Goal: Navigation & Orientation: Find specific page/section

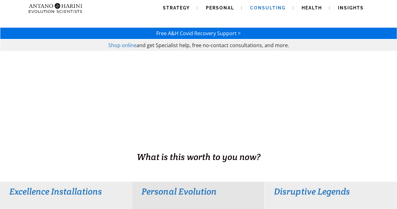
click at [273, 7] on span "Consulting" at bounding box center [267, 7] width 35 height 5
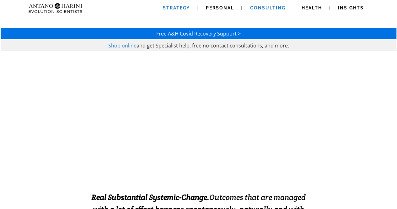
click at [178, 7] on span "Strategy" at bounding box center [176, 7] width 27 height 5
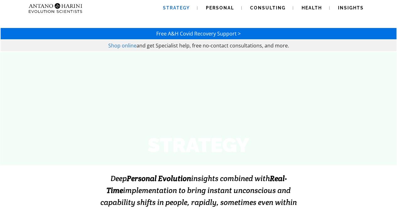
click at [119, 47] on span "Shop online" at bounding box center [122, 45] width 28 height 7
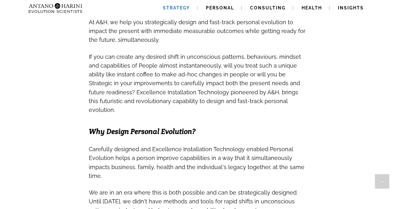
scroll to position [306, 0]
